Goal: Check status

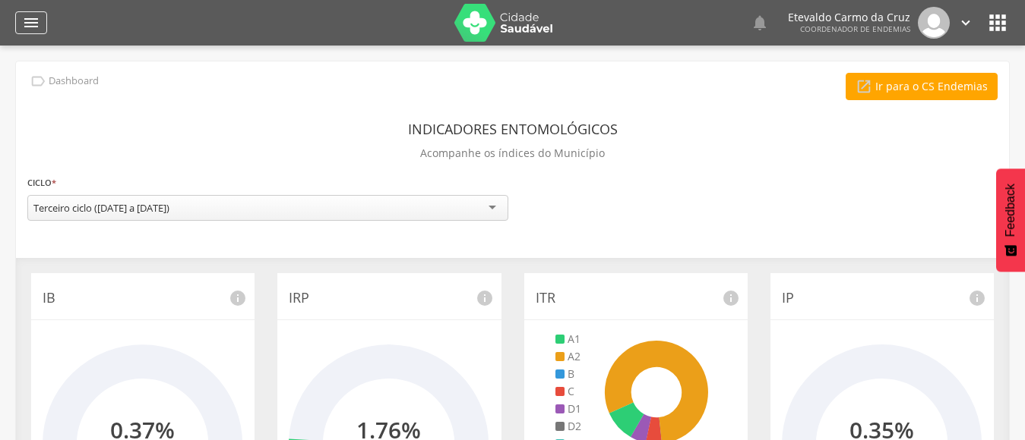
click at [33, 18] on icon "" at bounding box center [31, 23] width 18 height 18
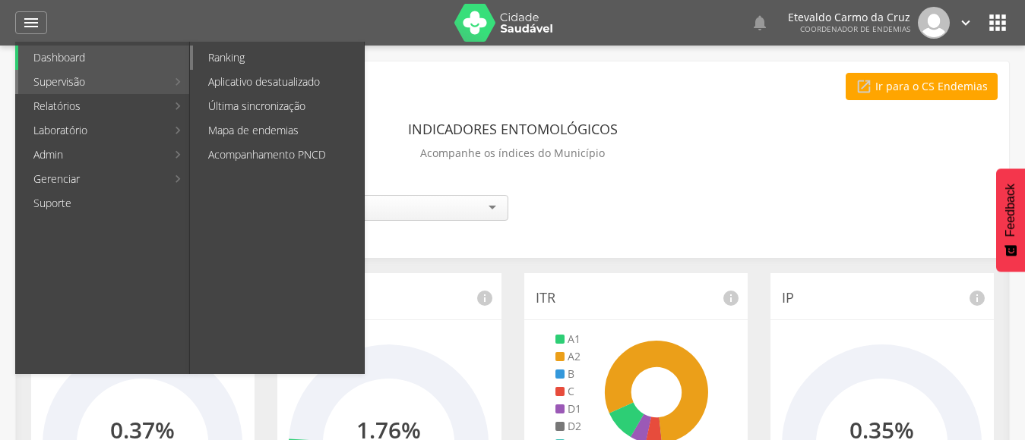
click at [238, 55] on link "Ranking" at bounding box center [278, 58] width 171 height 24
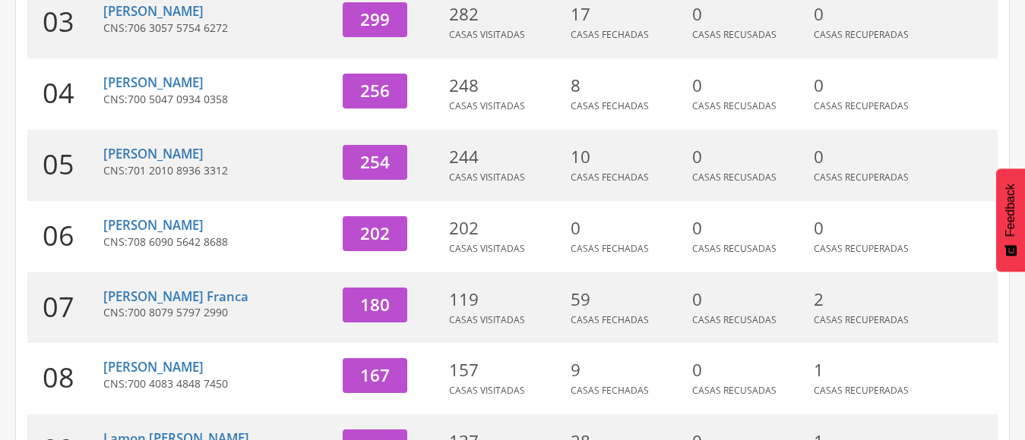
scroll to position [456, 0]
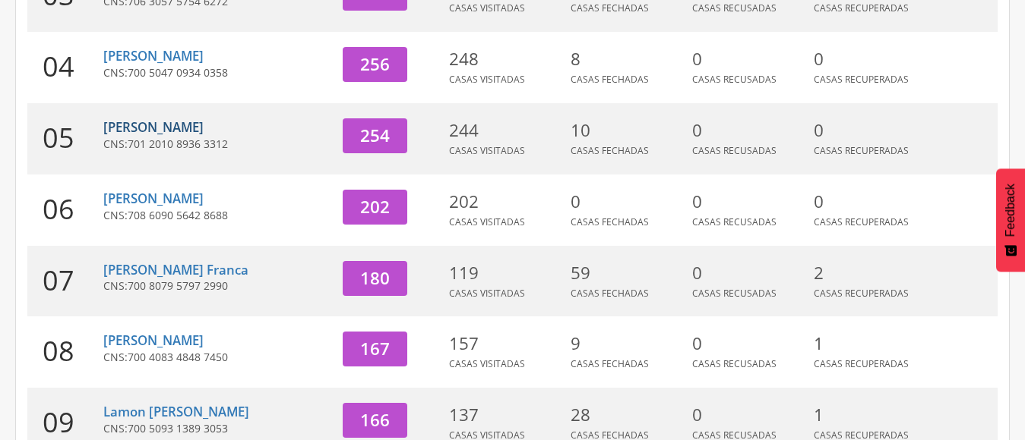
click at [167, 132] on link "[PERSON_NAME]" at bounding box center [153, 126] width 100 height 17
type input "**********"
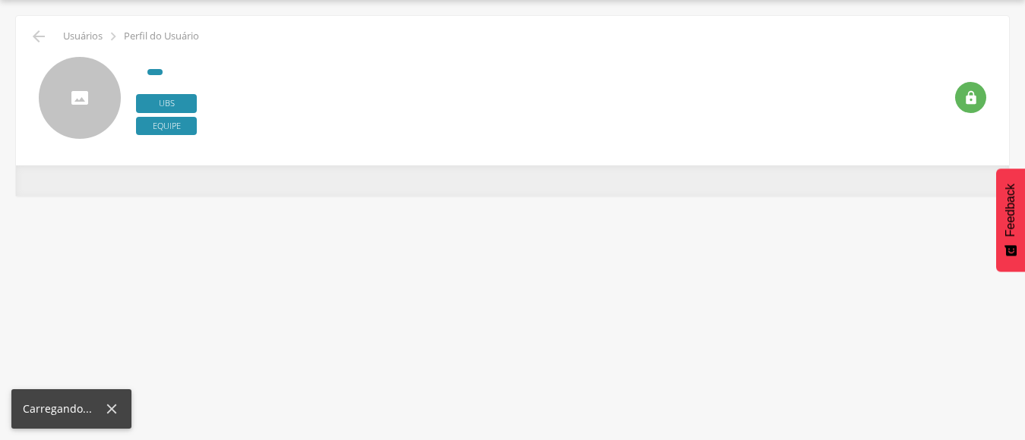
scroll to position [46, 0]
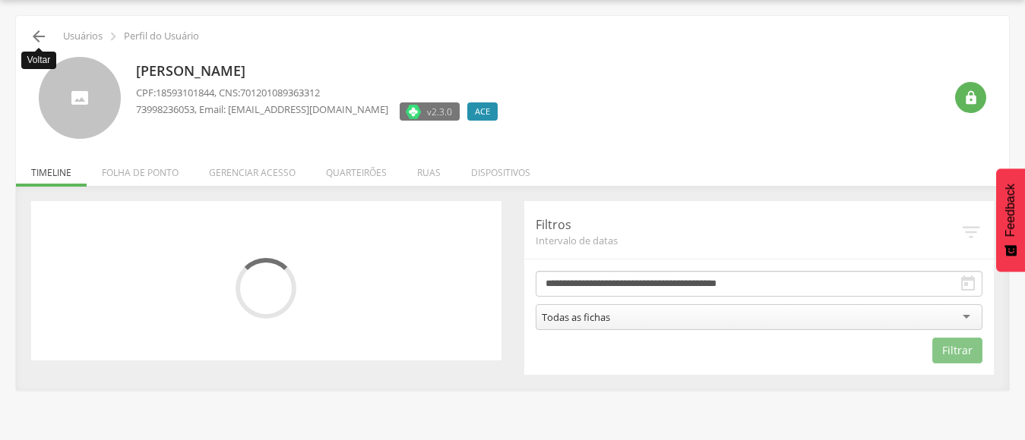
click at [39, 36] on icon "" at bounding box center [39, 36] width 18 height 18
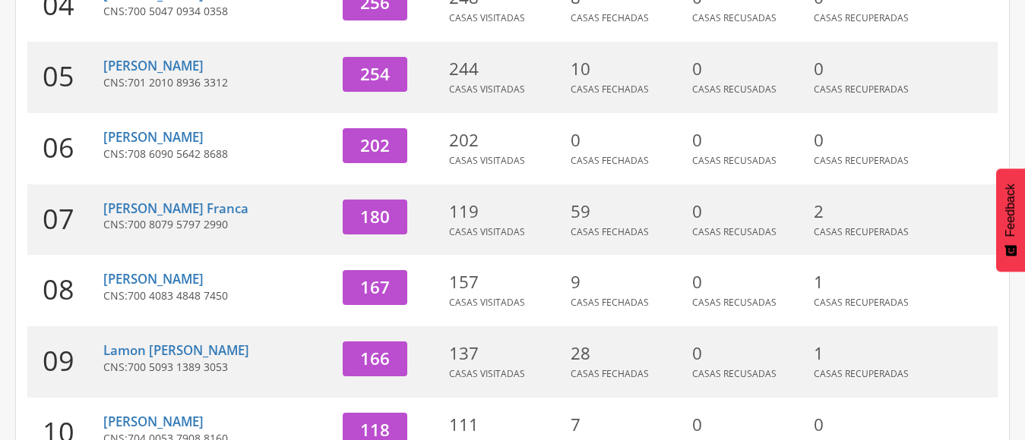
scroll to position [577, 0]
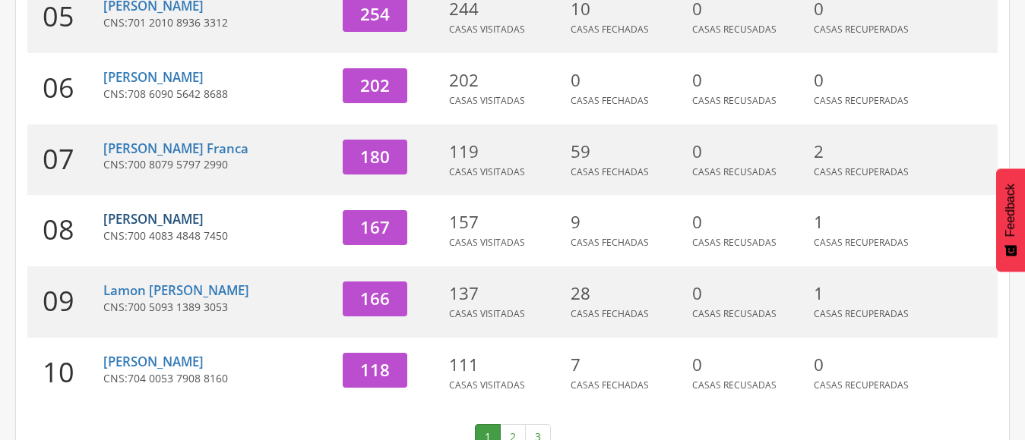
click at [150, 217] on link "[PERSON_NAME]" at bounding box center [153, 218] width 100 height 17
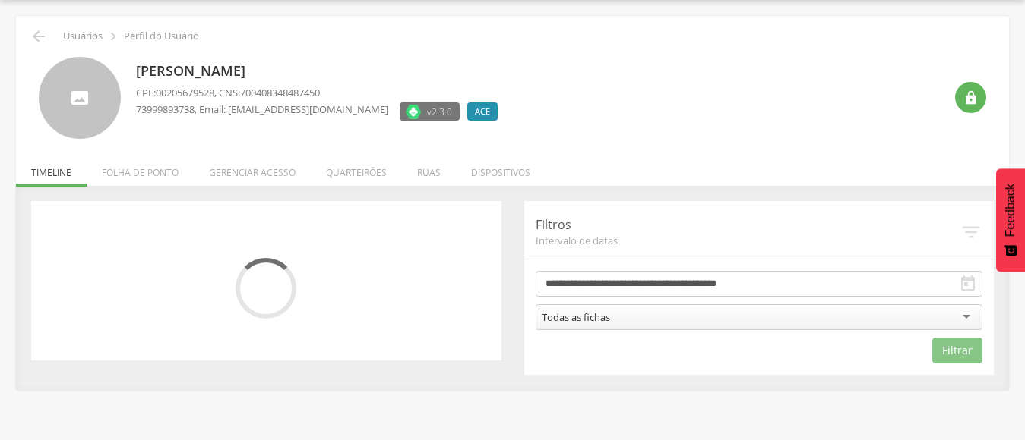
click at [355, 169] on li "Quarteirões" at bounding box center [356, 169] width 91 height 36
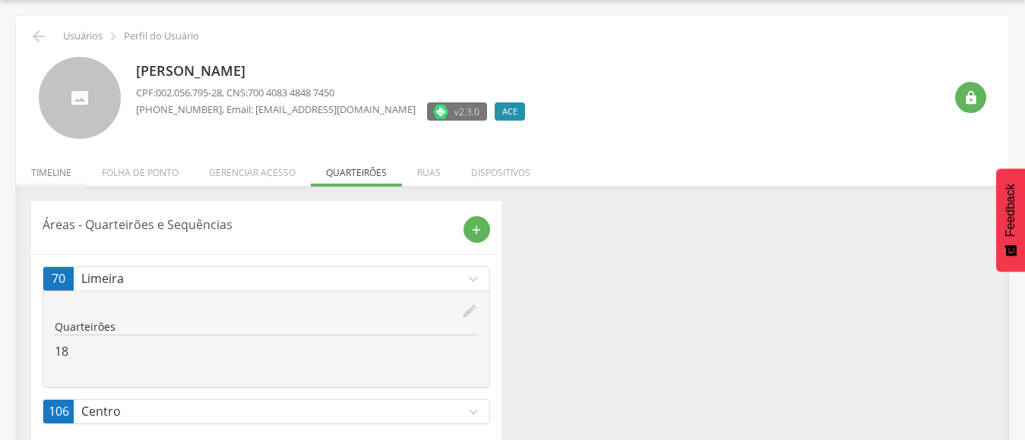
click at [53, 176] on li "Timeline" at bounding box center [51, 169] width 71 height 36
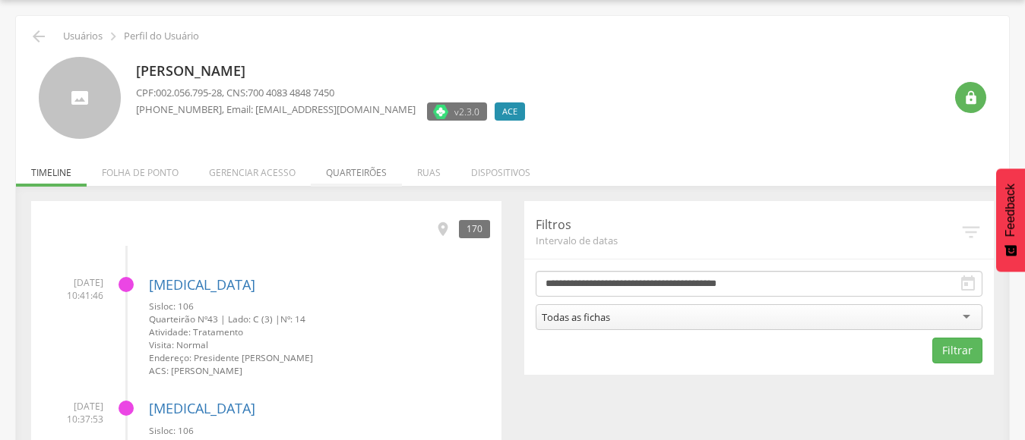
click at [356, 172] on li "Quarteirões" at bounding box center [356, 169] width 91 height 36
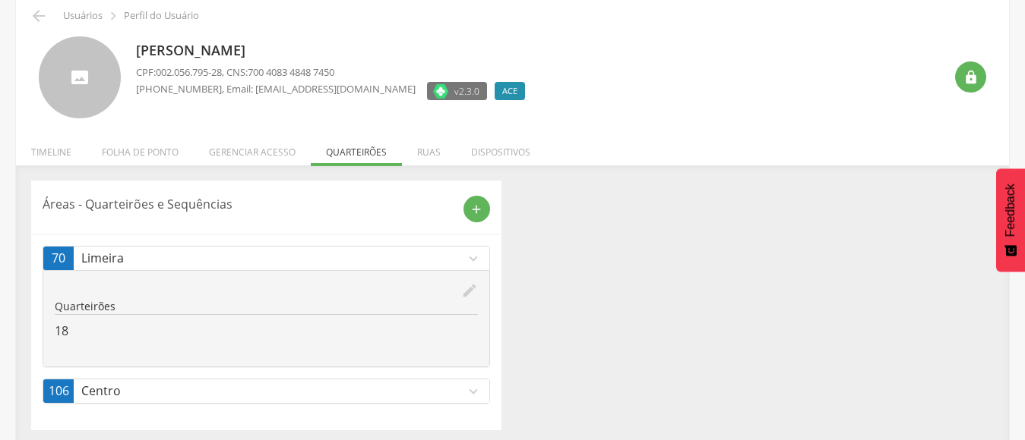
scroll to position [72, 0]
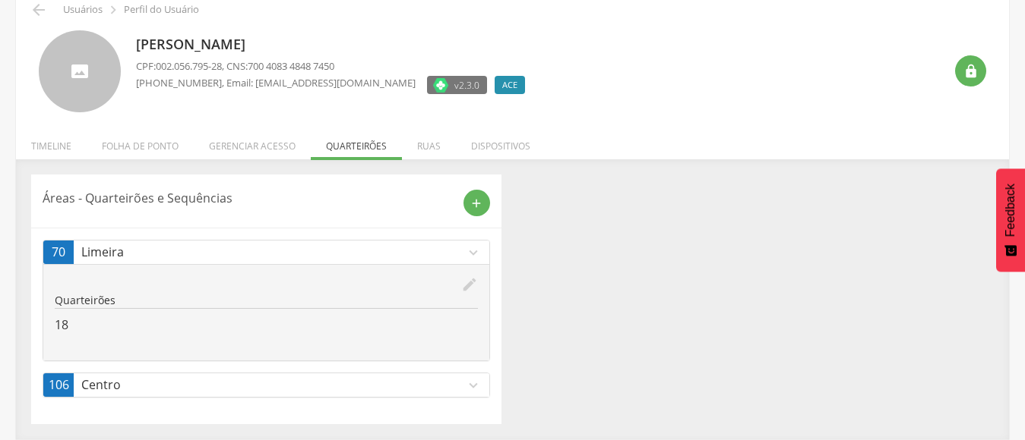
click at [263, 385] on p "Centro" at bounding box center [273, 385] width 384 height 17
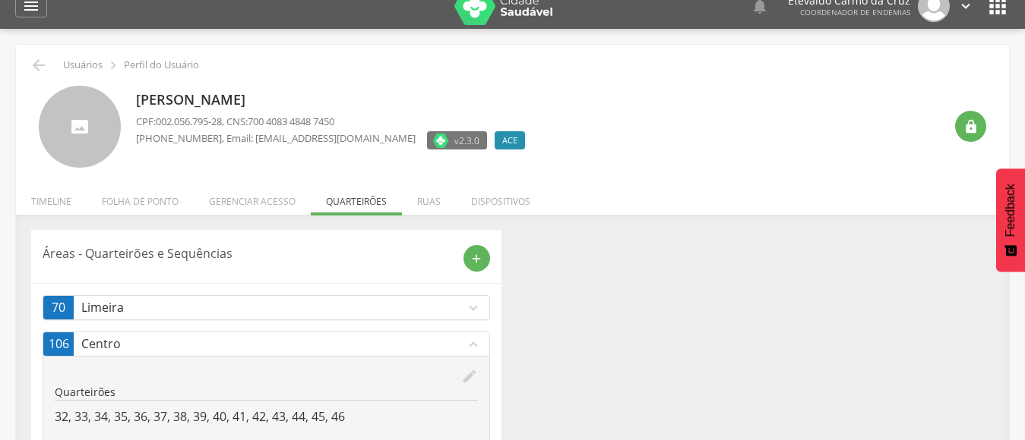
scroll to position [0, 0]
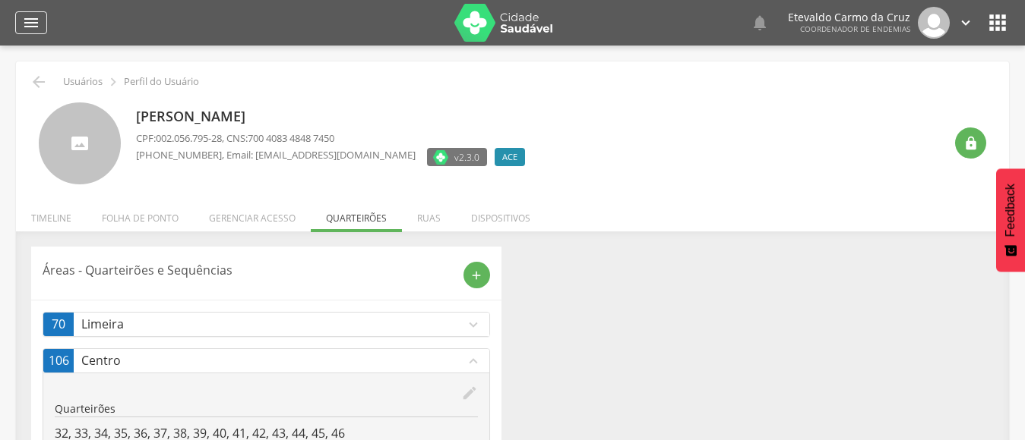
click at [26, 19] on icon "" at bounding box center [31, 23] width 18 height 18
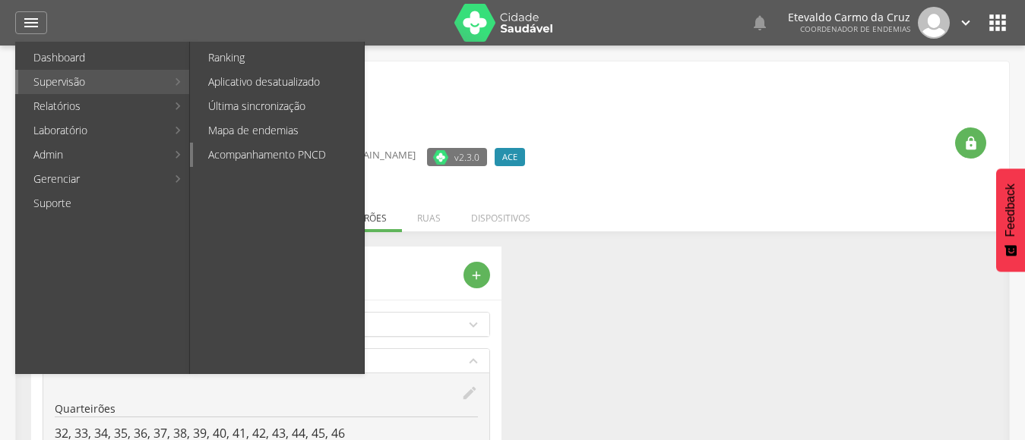
click at [233, 156] on link "Acompanhamento PNCD" at bounding box center [278, 155] width 171 height 24
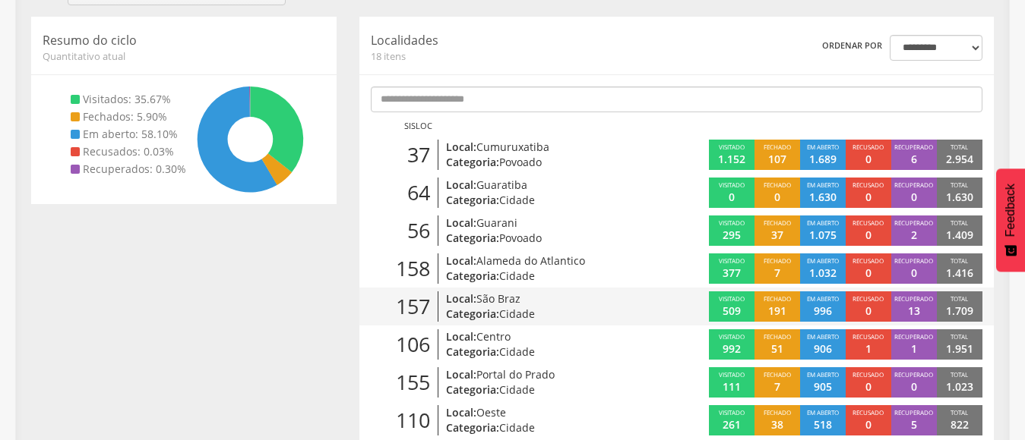
scroll to position [228, 0]
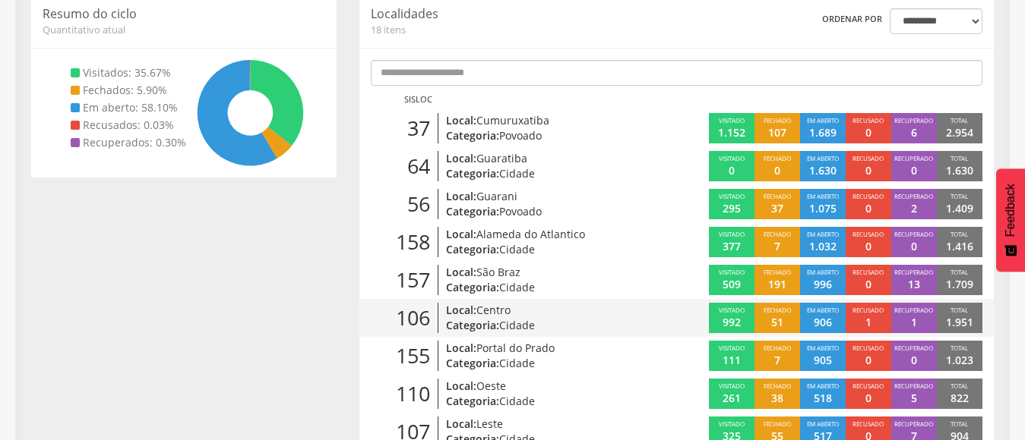
click at [482, 313] on span "Centro" at bounding box center [493, 310] width 34 height 14
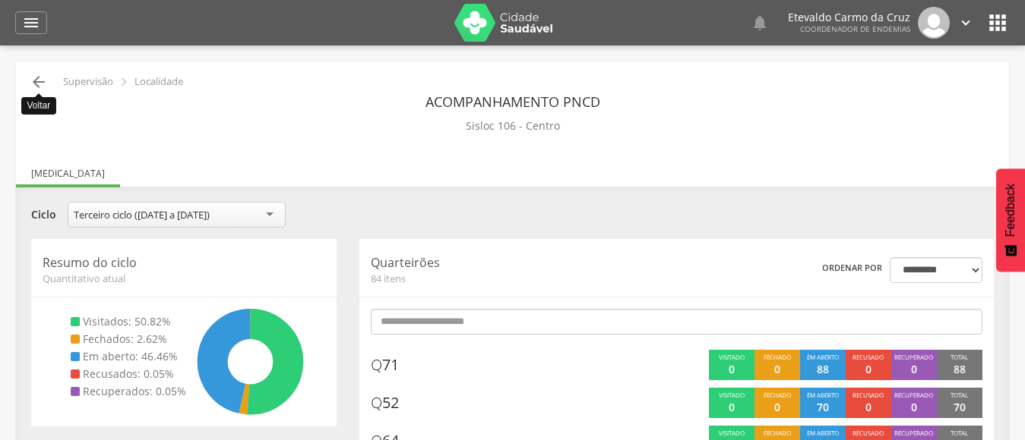
click at [43, 77] on icon "" at bounding box center [39, 82] width 18 height 18
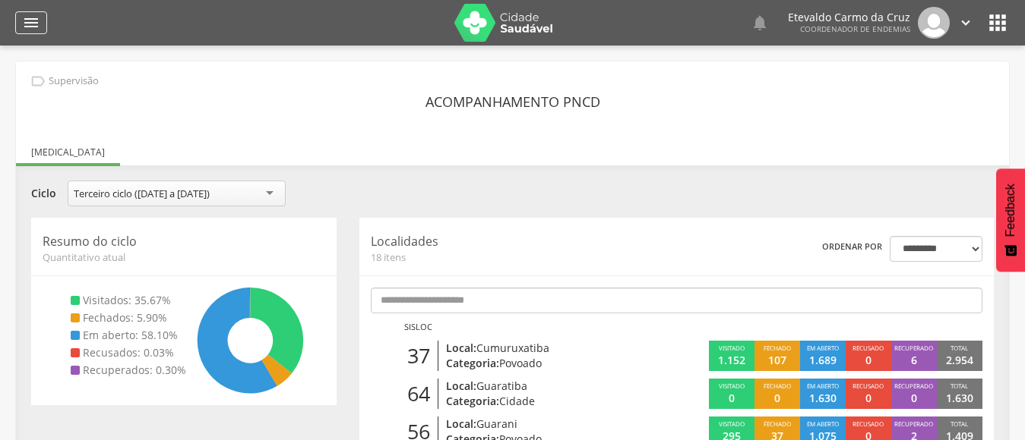
click at [21, 17] on div "" at bounding box center [31, 22] width 32 height 23
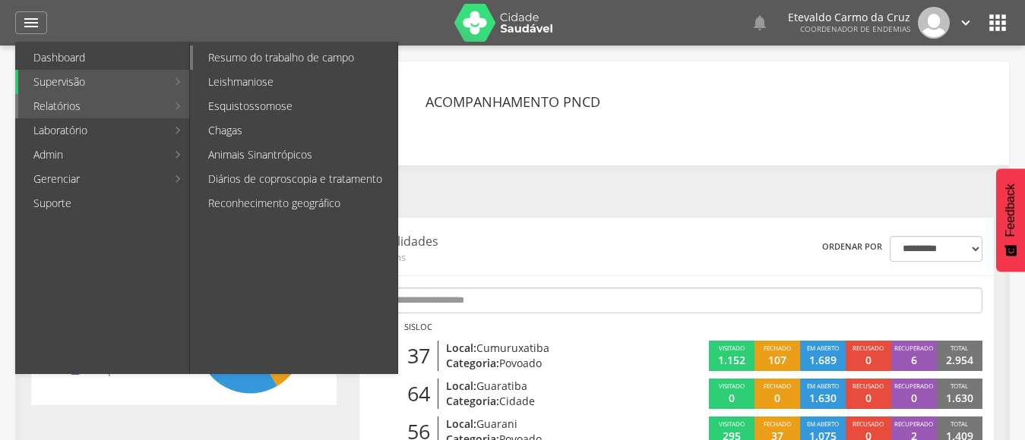
click at [245, 51] on link "Resumo do trabalho de campo" at bounding box center [295, 58] width 204 height 24
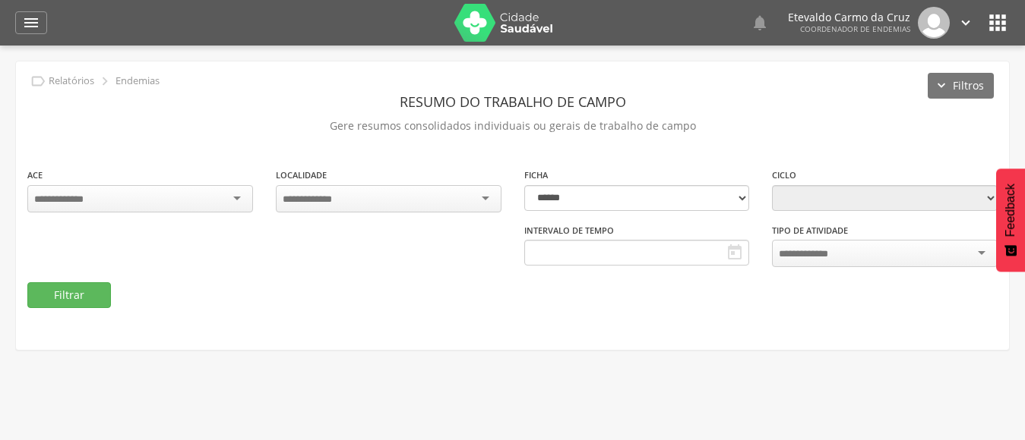
type input "**********"
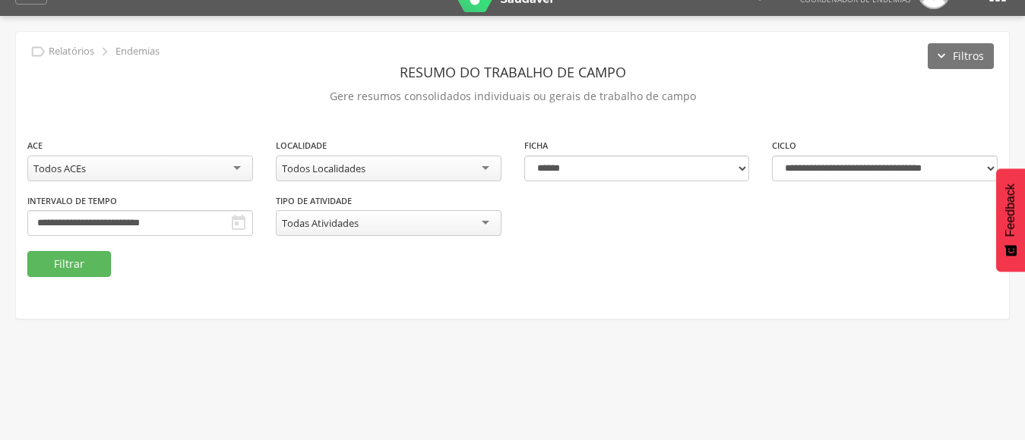
scroll to position [46, 0]
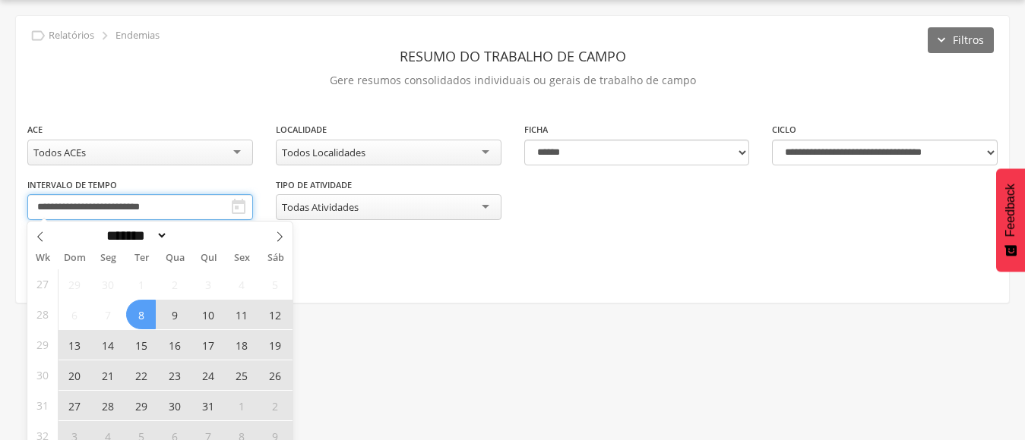
click at [193, 211] on input "**********" at bounding box center [140, 207] width 226 height 26
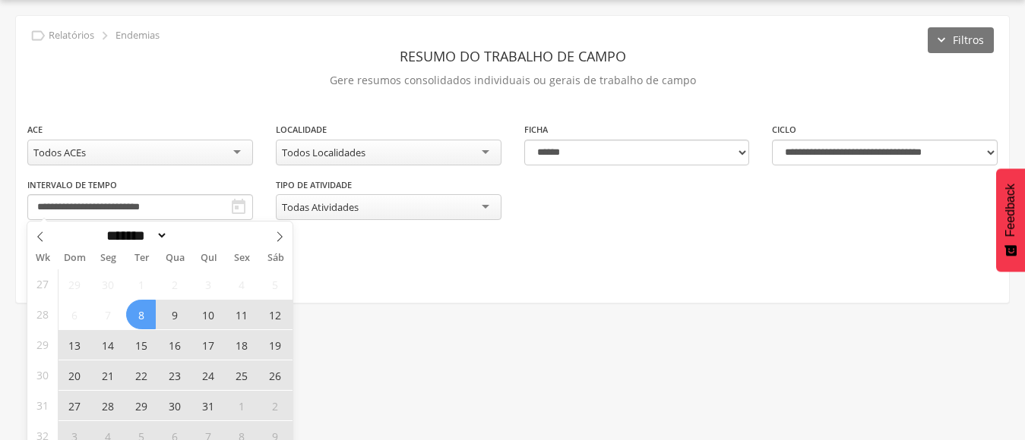
click at [282, 237] on icon at bounding box center [279, 237] width 5 height 10
select select "*"
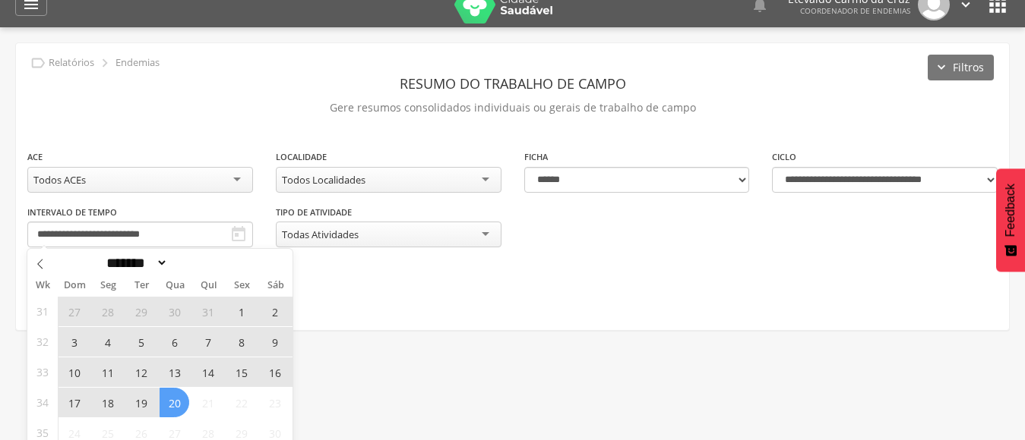
scroll to position [0, 0]
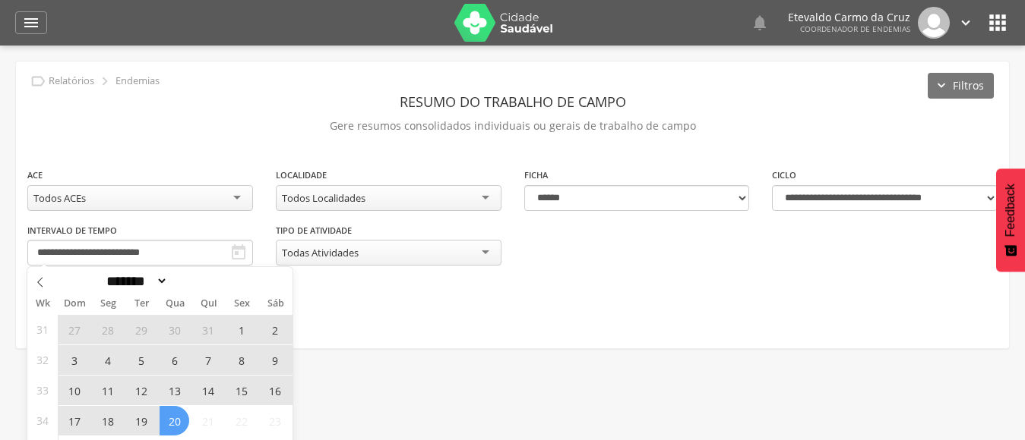
click at [73, 391] on span "10" at bounding box center [74, 391] width 30 height 30
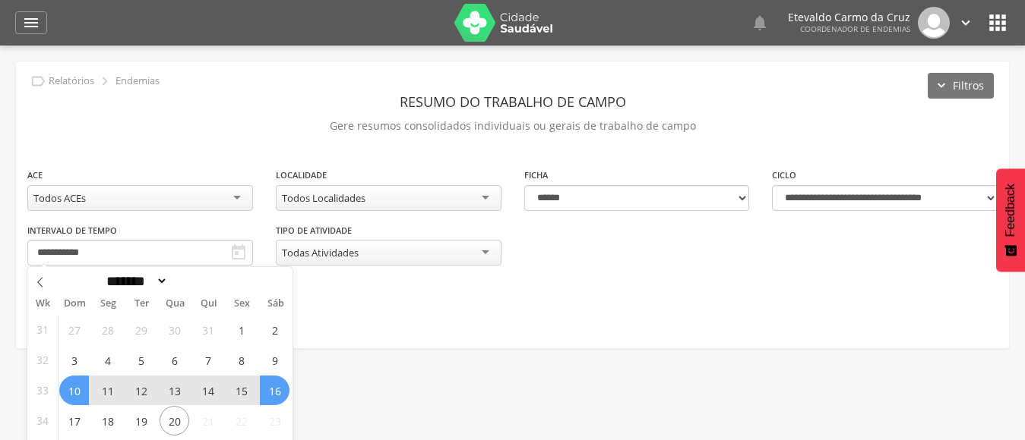
click at [284, 391] on span "16" at bounding box center [275, 391] width 30 height 30
type input "**********"
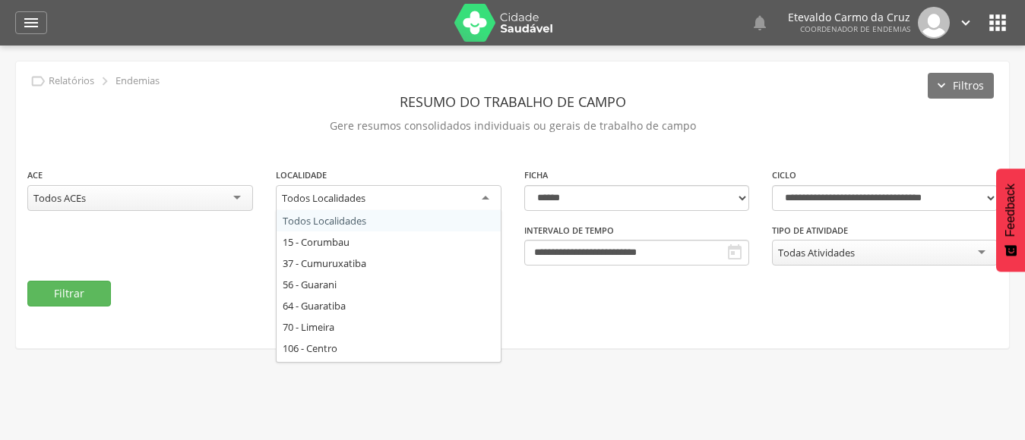
click at [482, 199] on div "Todos Localidades" at bounding box center [389, 198] width 226 height 27
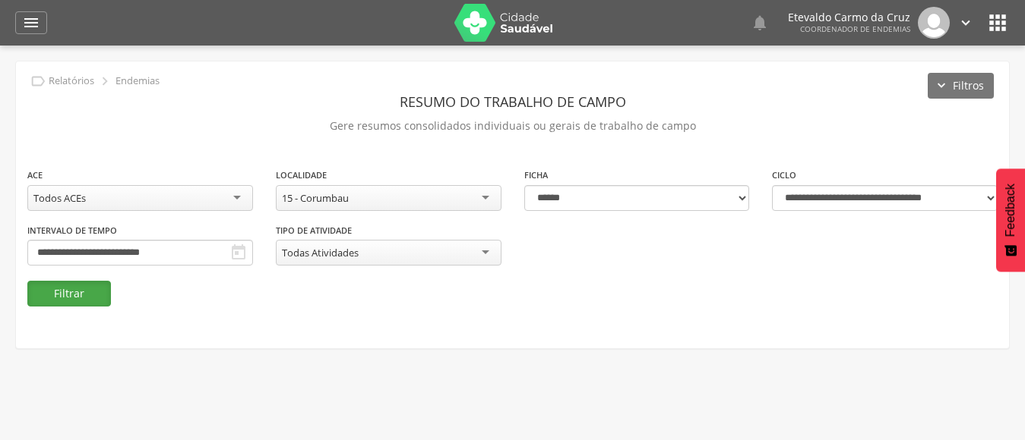
click at [88, 290] on button "Filtrar" at bounding box center [69, 294] width 84 height 26
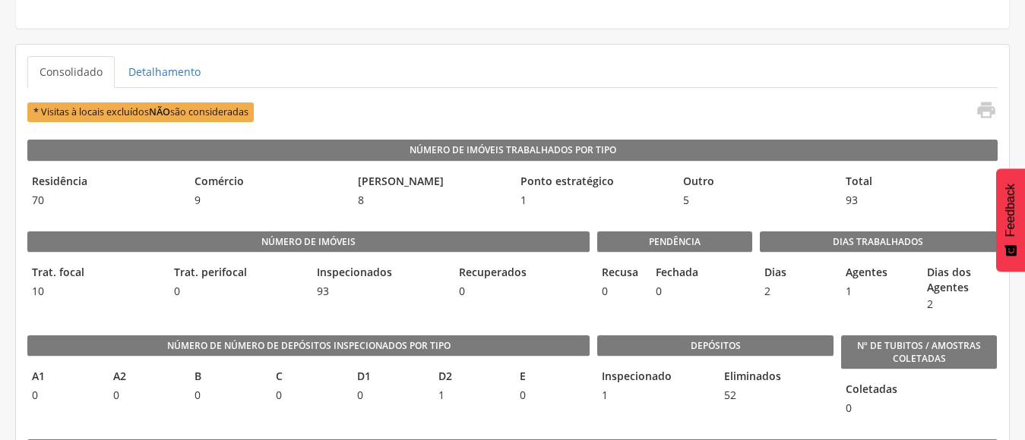
scroll to position [380, 0]
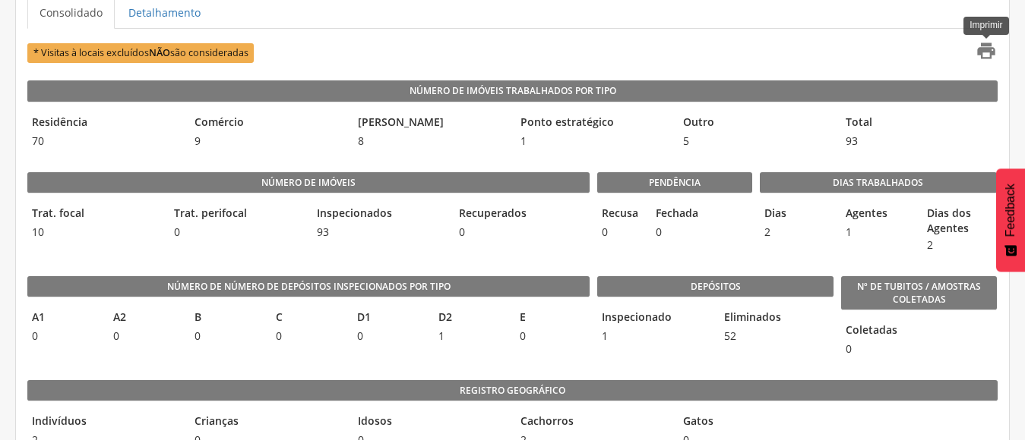
click at [988, 50] on icon "" at bounding box center [985, 50] width 21 height 21
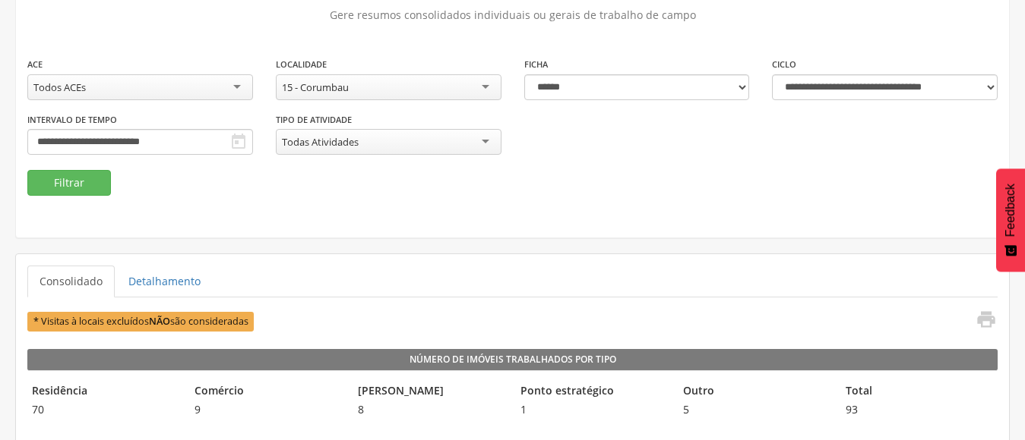
scroll to position [76, 0]
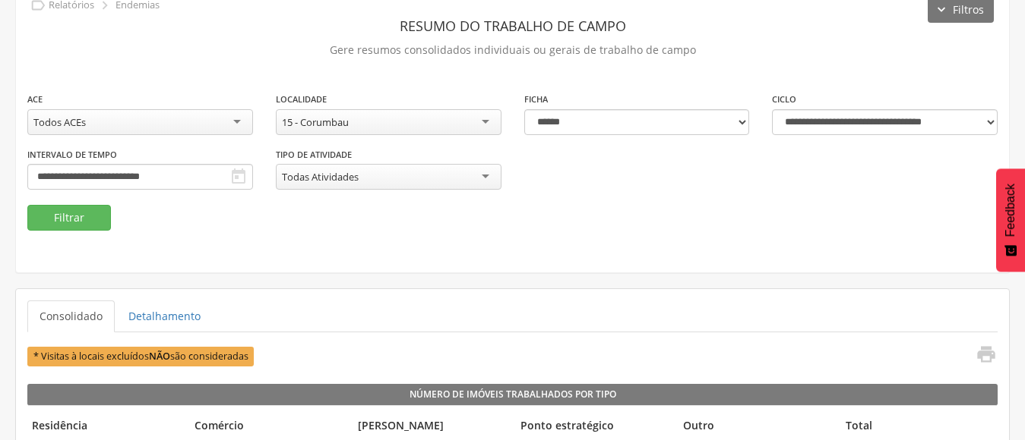
click at [483, 124] on div "15 - Corumbau" at bounding box center [389, 122] width 226 height 26
click at [81, 223] on button "Filtrar" at bounding box center [69, 218] width 84 height 26
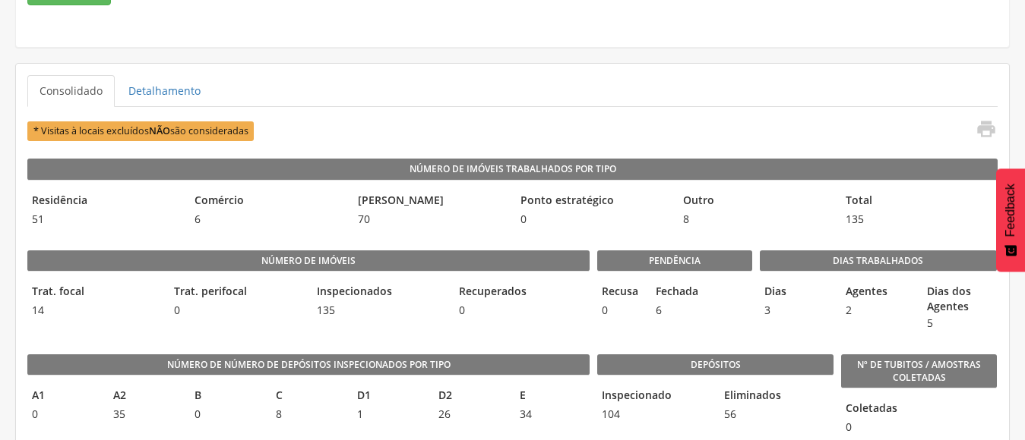
scroll to position [304, 0]
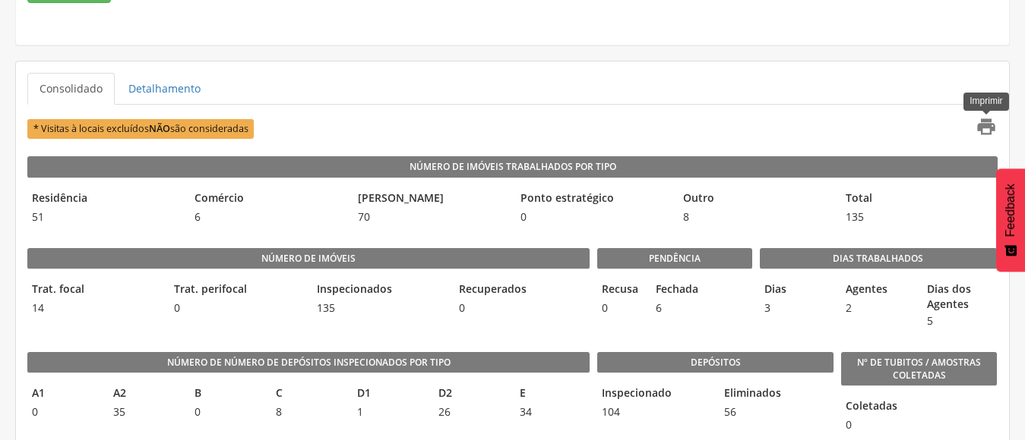
click at [986, 121] on icon "" at bounding box center [985, 126] width 21 height 21
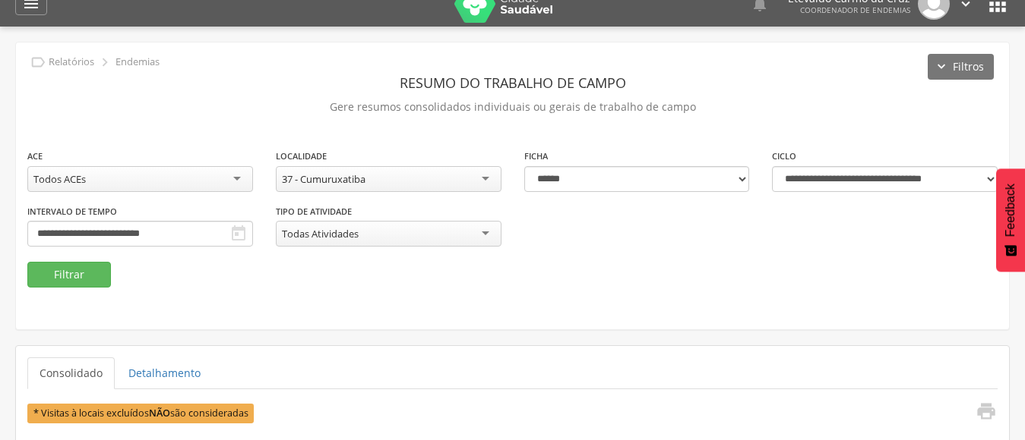
scroll to position [0, 0]
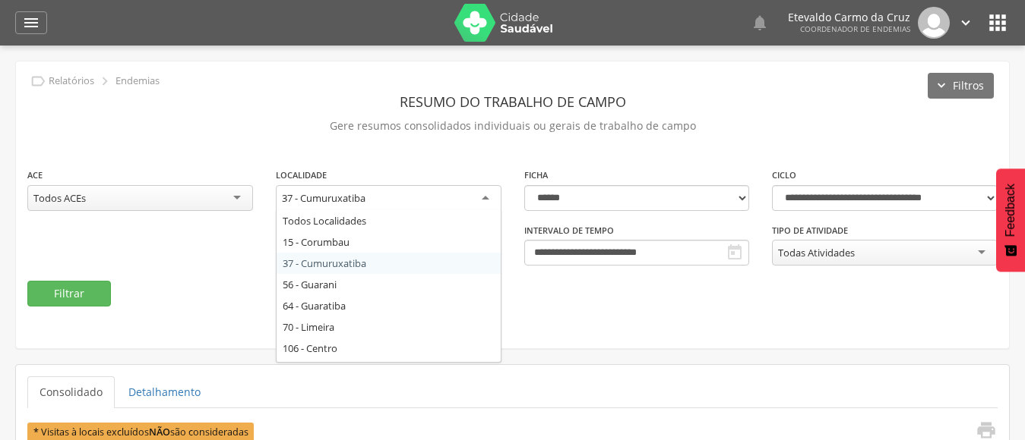
click at [480, 199] on div "37 - Cumuruxatiba" at bounding box center [389, 198] width 226 height 27
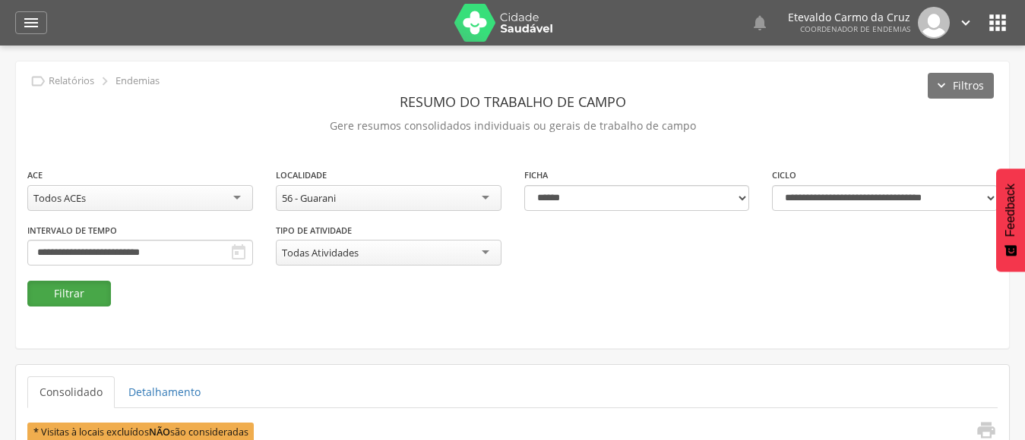
click at [52, 296] on button "Filtrar" at bounding box center [69, 294] width 84 height 26
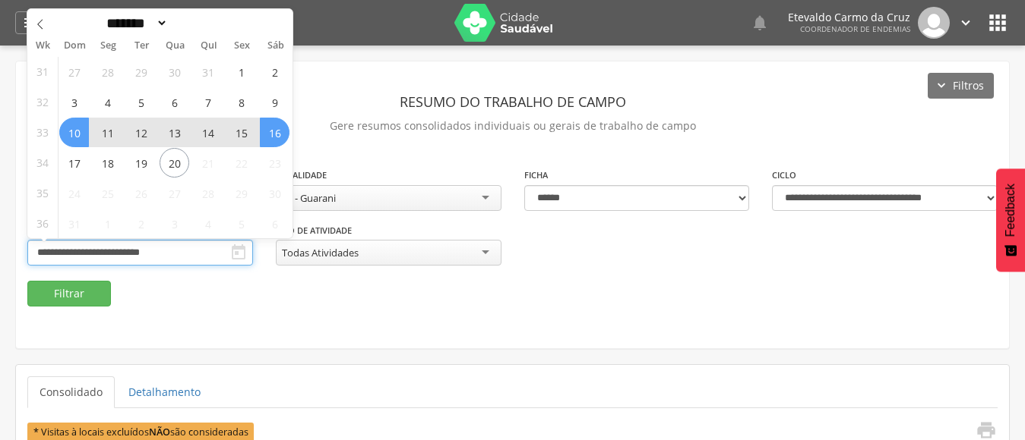
click at [142, 261] on input "**********" at bounding box center [140, 253] width 226 height 26
click at [649, 304] on fieldset "**********" at bounding box center [512, 237] width 970 height 140
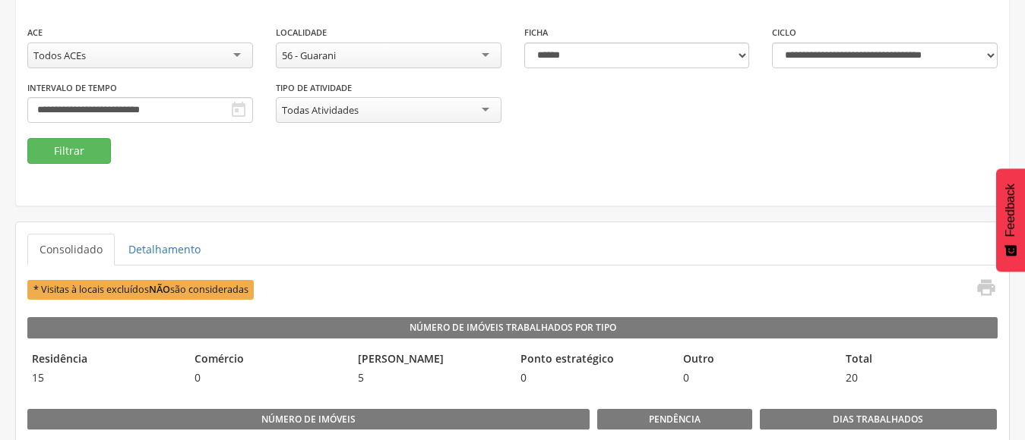
scroll to position [152, 0]
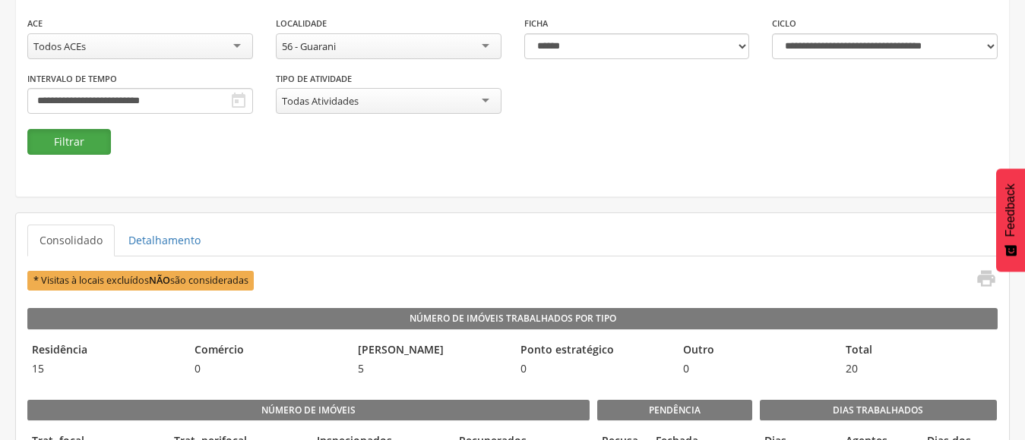
click at [58, 132] on button "Filtrar" at bounding box center [69, 142] width 84 height 26
click at [983, 281] on icon "" at bounding box center [985, 278] width 21 height 21
click at [485, 49] on div "56 - Guarani" at bounding box center [389, 46] width 226 height 26
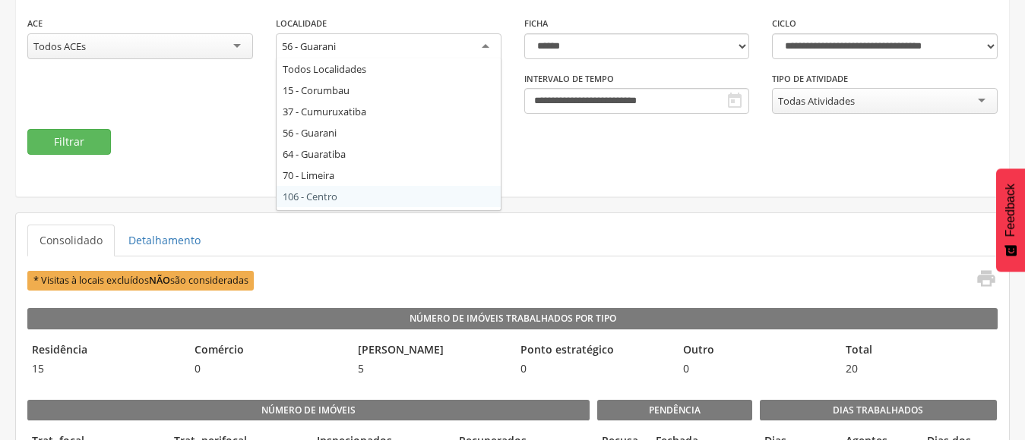
scroll to position [0, 0]
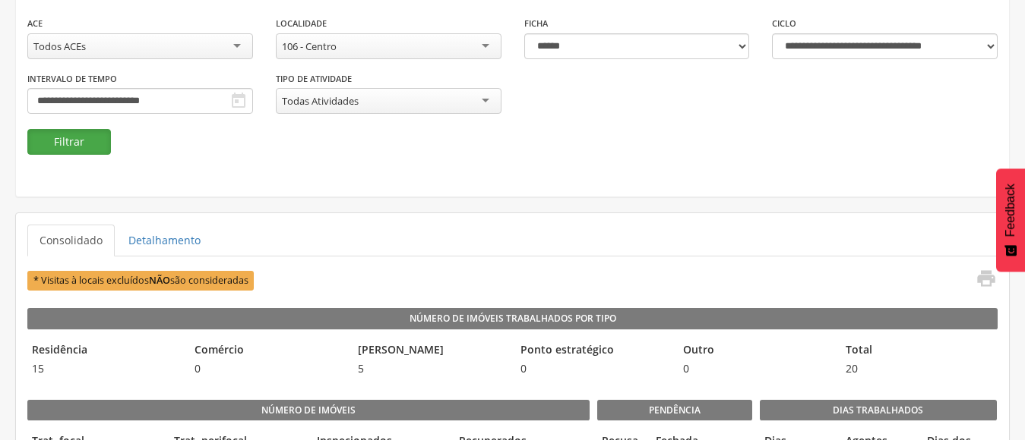
click at [53, 144] on button "Filtrar" at bounding box center [69, 142] width 84 height 26
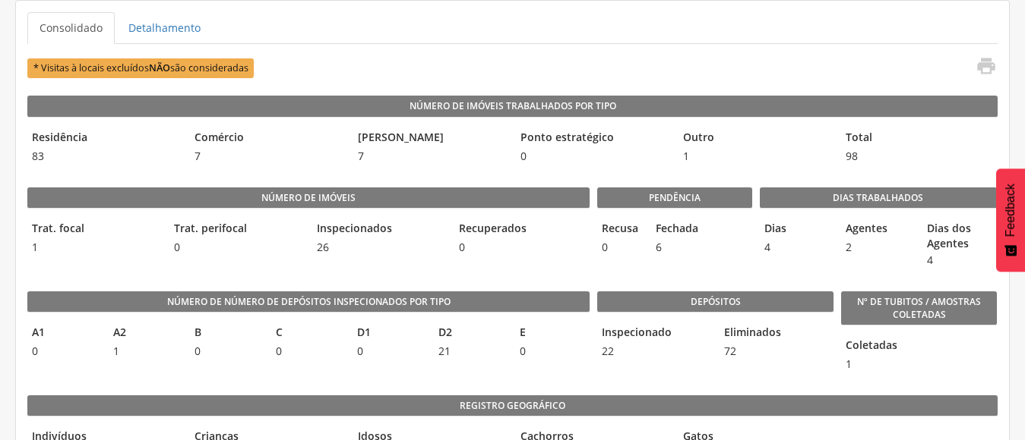
scroll to position [368, 0]
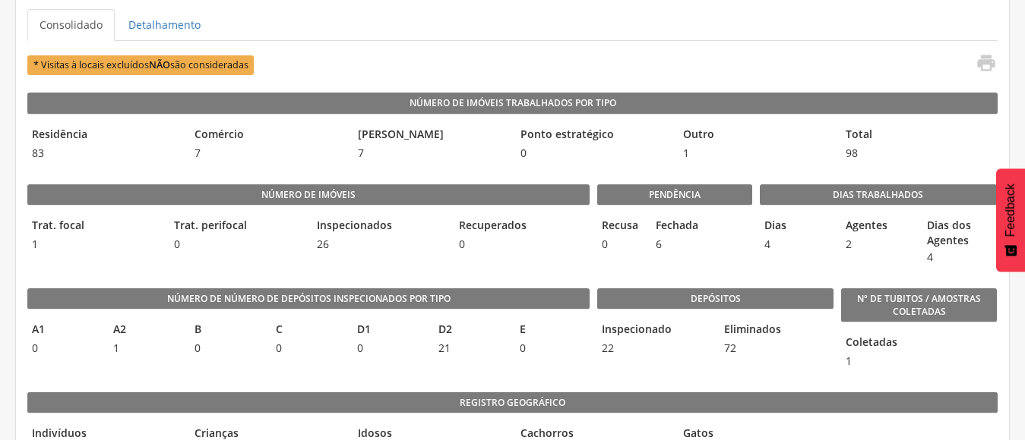
click at [895, 61] on div "* Visitas à locais excluídos NÃO são consideradas " at bounding box center [511, 64] width 969 height 25
